Goal: Find specific page/section: Find specific page/section

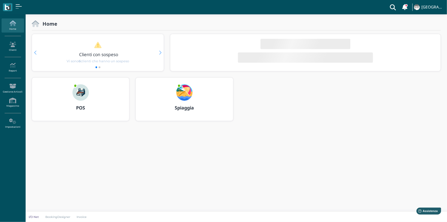
click at [94, 96] on div "POS" at bounding box center [80, 99] width 97 height 43
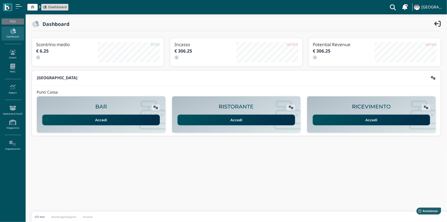
click at [350, 118] on link "Accedi" at bounding box center [372, 120] width 118 height 11
